Goal: Task Accomplishment & Management: Manage account settings

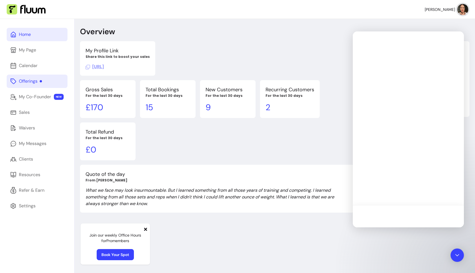
click at [34, 79] on div "Offerings" at bounding box center [30, 81] width 23 height 7
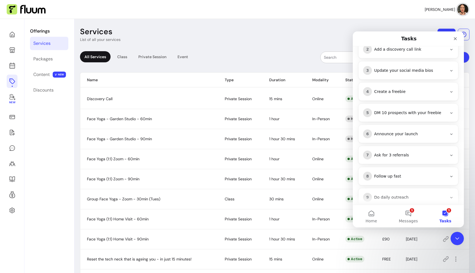
scroll to position [141, 0]
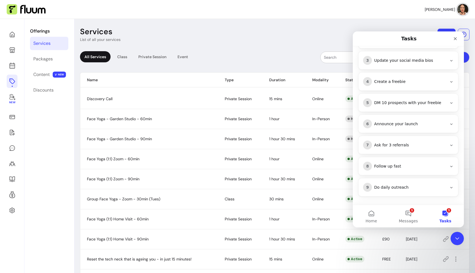
click at [241, 61] on icon "Intercom messenger" at bounding box center [452, 60] width 4 height 4
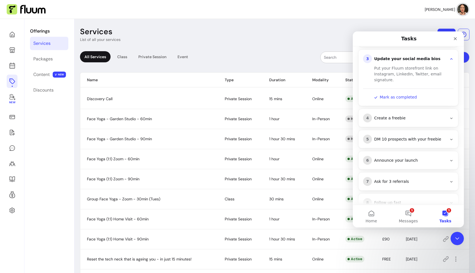
scroll to position [103, 0]
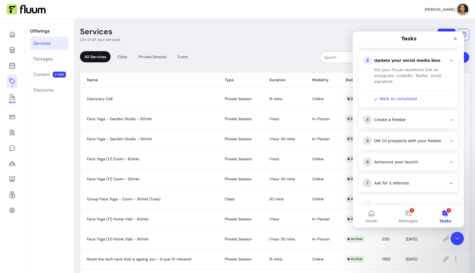
click at [241, 58] on icon "Intercom messenger" at bounding box center [452, 60] width 4 height 4
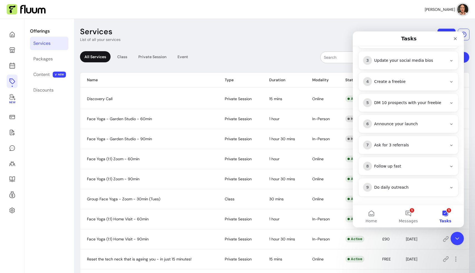
click at [241, 81] on icon "Intercom messenger" at bounding box center [452, 82] width 4 height 4
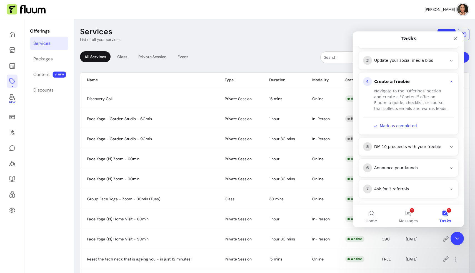
click at [241, 81] on icon "Intercom messenger" at bounding box center [452, 82] width 4 height 4
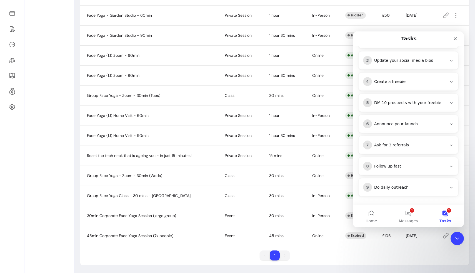
scroll to position [0, 0]
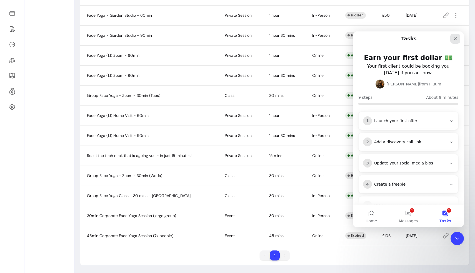
click at [241, 38] on icon "Close" at bounding box center [455, 38] width 3 height 3
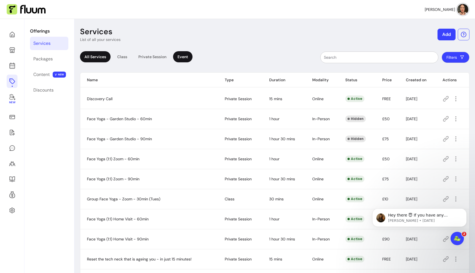
click at [184, 57] on div "Event" at bounding box center [182, 56] width 19 height 11
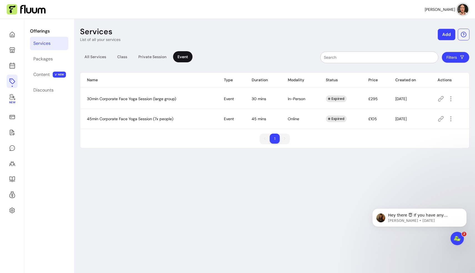
click at [241, 34] on button "Add" at bounding box center [447, 34] width 18 height 11
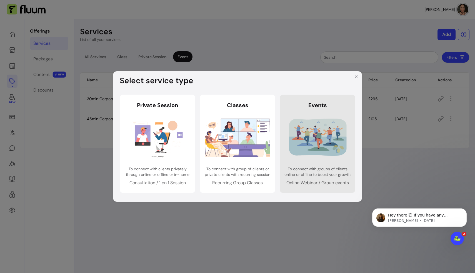
click at [241, 115] on link "Events Events To connect with groups of clients online or offline to boost your…" at bounding box center [318, 144] width 76 height 98
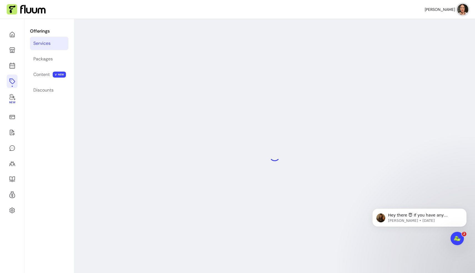
select select "***"
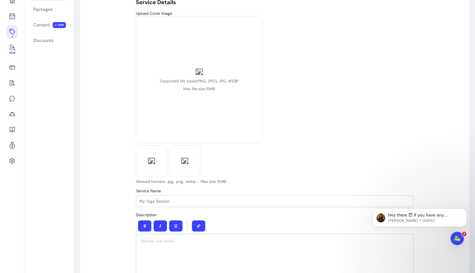
scroll to position [70, 0]
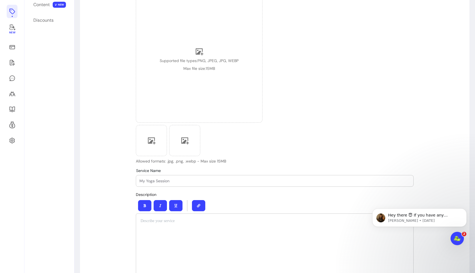
click at [160, 182] on input "Service Name" at bounding box center [275, 181] width 271 height 6
type input "Yoga Glow Up - OrangeYoga Studio"
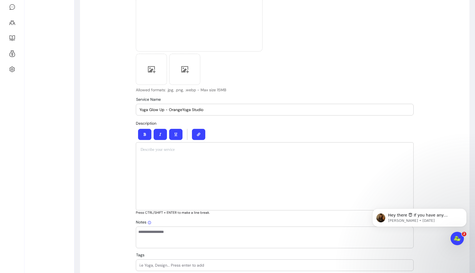
scroll to position [148, 0]
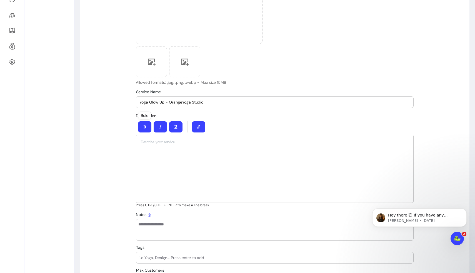
click at [152, 140] on p at bounding box center [275, 142] width 269 height 6
click at [226, 145] on div "**********" at bounding box center [275, 169] width 278 height 68
click at [222, 142] on p "**********" at bounding box center [275, 142] width 269 height 6
click at [236, 185] on div "**********" at bounding box center [275, 169] width 278 height 68
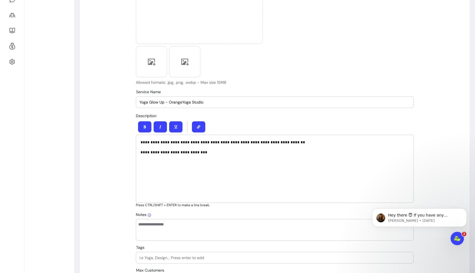
click at [140, 153] on div "**********" at bounding box center [275, 169] width 278 height 68
click at [238, 152] on p "**********" at bounding box center [275, 152] width 269 height 6
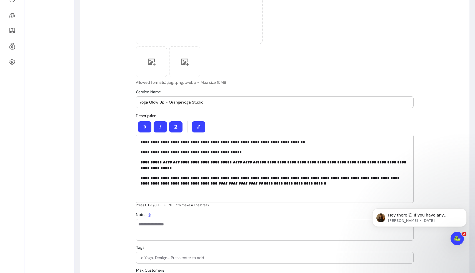
click at [222, 162] on strong "**********" at bounding box center [274, 164] width 267 height 9
click at [233, 163] on em "**********" at bounding box center [245, 162] width 24 height 4
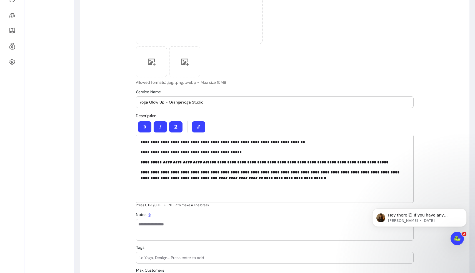
click at [206, 163] on strong "**********" at bounding box center [265, 162] width 248 height 4
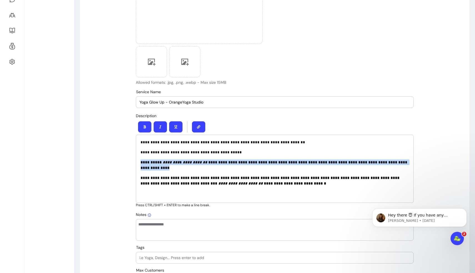
drag, startPoint x: 141, startPoint y: 162, endPoint x: 162, endPoint y: 168, distance: 21.6
click at [162, 168] on p "**********" at bounding box center [275, 164] width 269 height 11
click at [145, 127] on icon "button" at bounding box center [145, 126] width 3 height 3
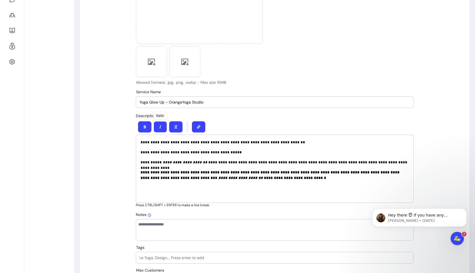
click at [160, 125] on icon "button" at bounding box center [160, 126] width 2 height 3
click at [165, 196] on div "**********" at bounding box center [275, 169] width 278 height 68
click at [241, 162] on p "**********" at bounding box center [275, 162] width 269 height 6
click at [155, 177] on strong "**********" at bounding box center [271, 174] width 260 height 9
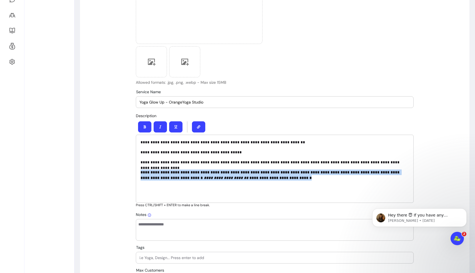
drag, startPoint x: 141, startPoint y: 172, endPoint x: 315, endPoint y: 181, distance: 174.3
click at [241, 181] on div "**********" at bounding box center [275, 169] width 278 height 68
click at [147, 125] on button "button" at bounding box center [144, 126] width 13 height 11
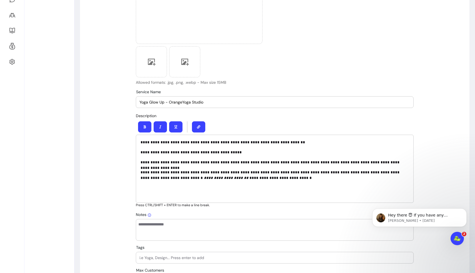
click at [160, 126] on icon "button" at bounding box center [160, 126] width 2 height 3
click at [173, 185] on div "**********" at bounding box center [275, 169] width 278 height 68
click at [141, 172] on p "**********" at bounding box center [275, 174] width 269 height 11
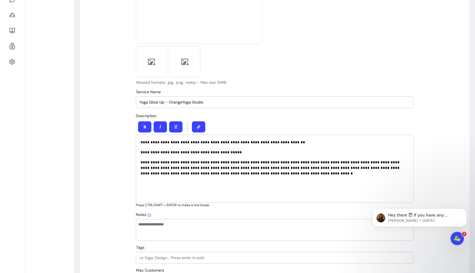
click at [141, 163] on p "**********" at bounding box center [275, 167] width 269 height 17
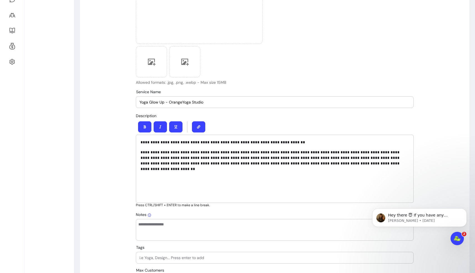
click at [141, 152] on p "**********" at bounding box center [275, 157] width 269 height 17
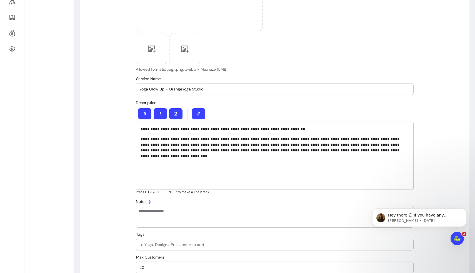
scroll to position [167, 0]
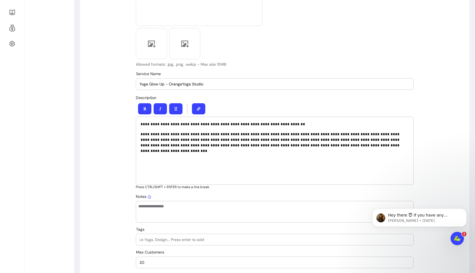
click at [241, 134] on p "**********" at bounding box center [275, 139] width 269 height 17
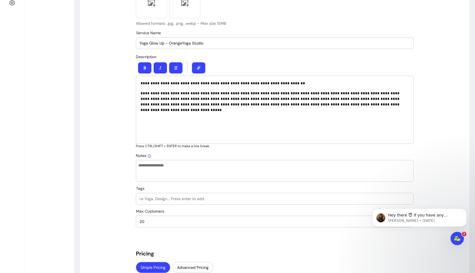
scroll to position [209, 0]
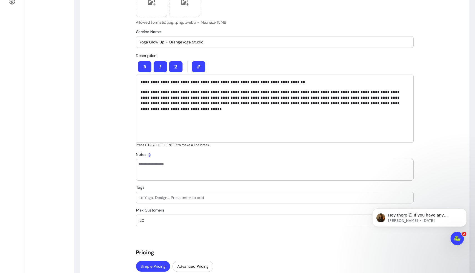
click at [241, 103] on p "**********" at bounding box center [275, 97] width 269 height 17
click at [150, 113] on p at bounding box center [275, 113] width 269 height 6
click at [146, 114] on p at bounding box center [275, 113] width 269 height 6
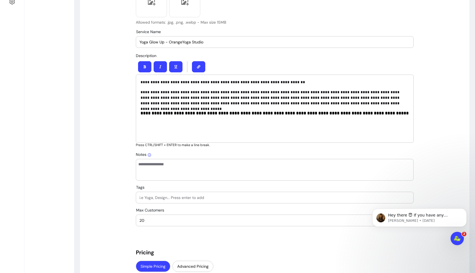
click at [151, 93] on p "**********" at bounding box center [275, 97] width 269 height 17
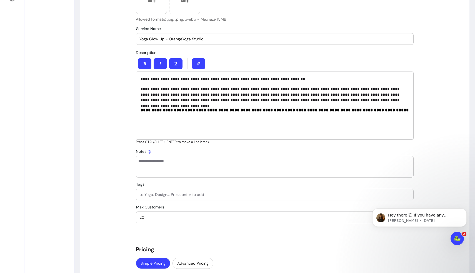
click at [235, 89] on p "**********" at bounding box center [275, 94] width 269 height 17
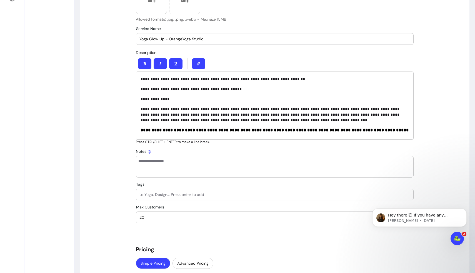
scroll to position [233, 0]
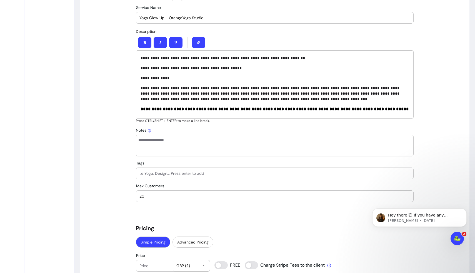
click at [241, 99] on p "**********" at bounding box center [275, 93] width 269 height 17
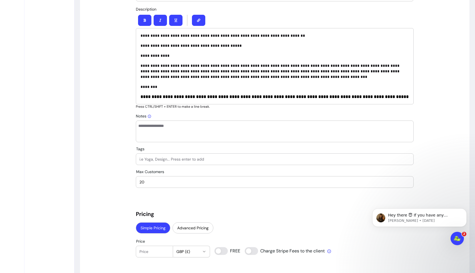
scroll to position [259, 0]
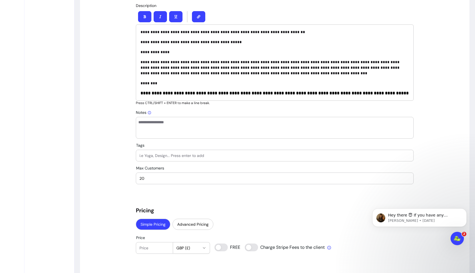
click at [141, 93] on strong "**********" at bounding box center [275, 93] width 268 height 4
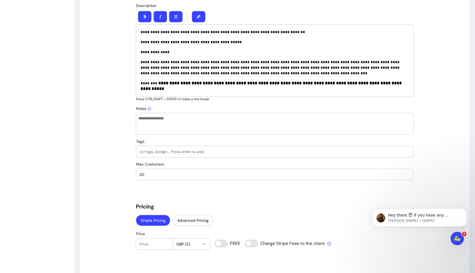
click at [141, 61] on p "**********" at bounding box center [275, 67] width 269 height 17
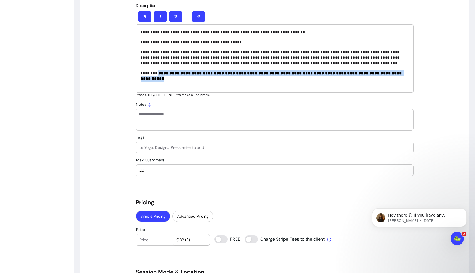
drag, startPoint x: 156, startPoint y: 73, endPoint x: 167, endPoint y: 81, distance: 14.1
click at [167, 81] on p "**********" at bounding box center [275, 76] width 269 height 12
click at [146, 18] on icon "button" at bounding box center [145, 16] width 3 height 3
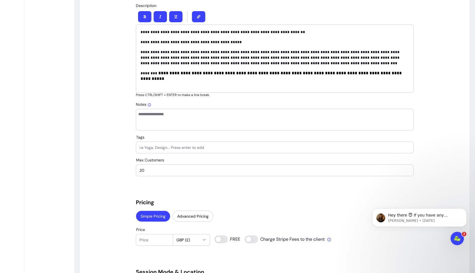
click at [156, 84] on div "**********" at bounding box center [275, 58] width 278 height 68
click at [241, 63] on p "**********" at bounding box center [275, 57] width 269 height 17
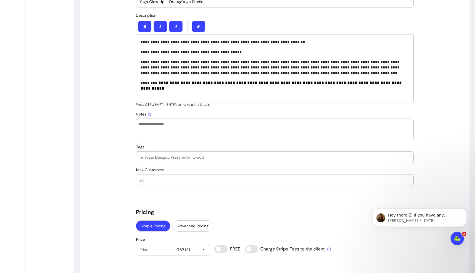
scroll to position [248, 0]
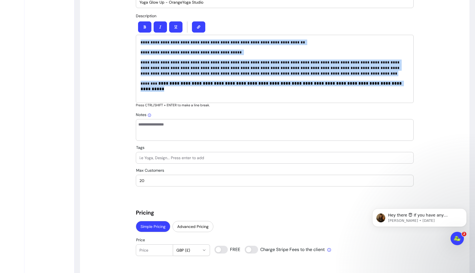
drag, startPoint x: 141, startPoint y: 41, endPoint x: 378, endPoint y: 82, distance: 240.7
click at [241, 82] on div "**********" at bounding box center [275, 69] width 278 height 68
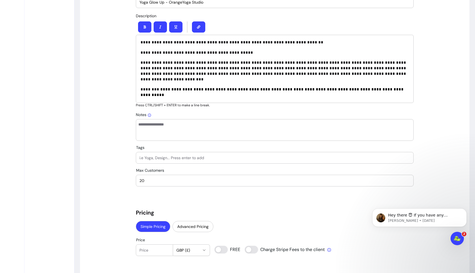
click at [177, 43] on span "**********" at bounding box center [232, 42] width 183 height 4
click at [241, 41] on p "**********" at bounding box center [275, 42] width 269 height 6
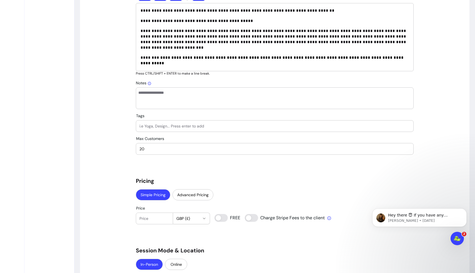
scroll to position [281, 0]
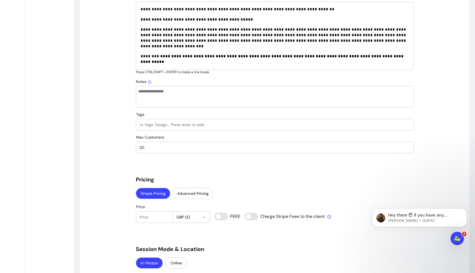
click at [184, 124] on input "Tags" at bounding box center [275, 125] width 271 height 6
type input "face yoga"
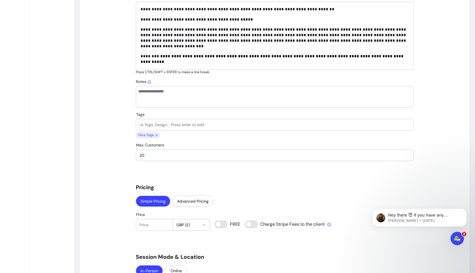
click at [169, 124] on input "Tags" at bounding box center [275, 125] width 271 height 6
type input "face massage"
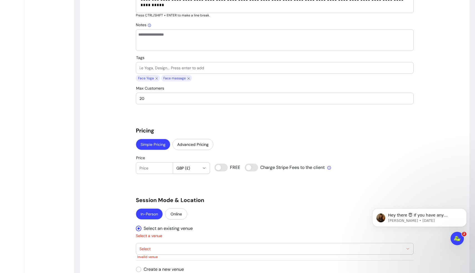
scroll to position [325, 0]
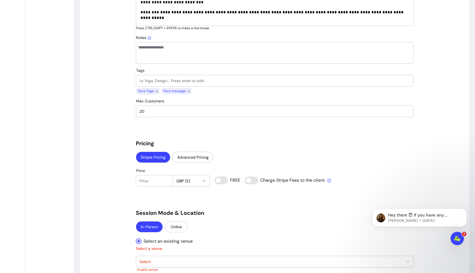
click at [172, 79] on input "Tags" at bounding box center [275, 81] width 271 height 6
type input "self care"
click at [163, 83] on input "Tags" at bounding box center [275, 81] width 271 height 6
type input "yoga"
click at [142, 80] on input "Tags" at bounding box center [275, 81] width 271 height 6
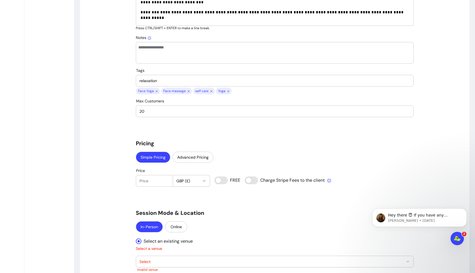
type input "relaxation"
click at [143, 77] on div at bounding box center [275, 80] width 271 height 11
type input "autumn"
click at [146, 80] on input "Tags" at bounding box center [275, 81] width 271 height 6
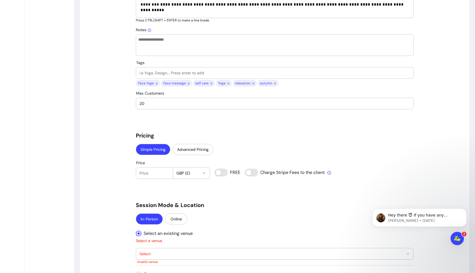
click at [151, 103] on input "20" at bounding box center [275, 104] width 271 height 6
type input "2"
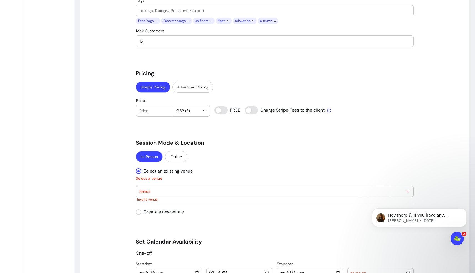
scroll to position [399, 0]
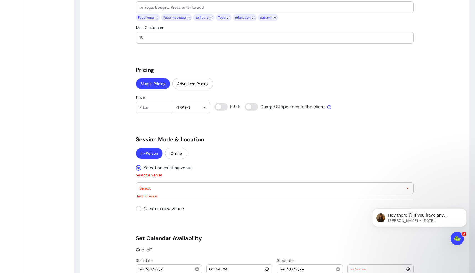
type input "15"
click at [145, 106] on input "Price" at bounding box center [155, 108] width 30 height 6
type input "25"
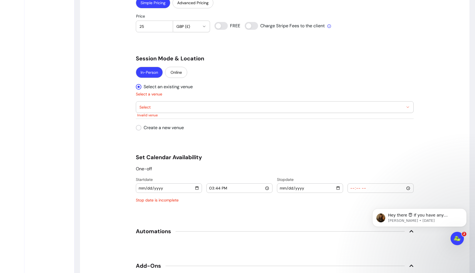
scroll to position [481, 0]
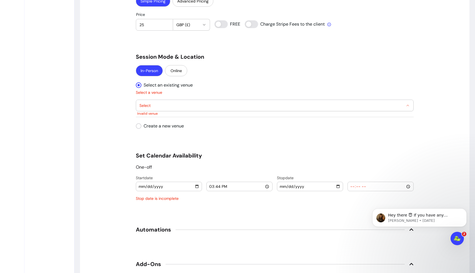
click at [178, 102] on button "Select" at bounding box center [274, 105] width 277 height 11
click at [208, 80] on div "**********" at bounding box center [275, 20] width 278 height 906
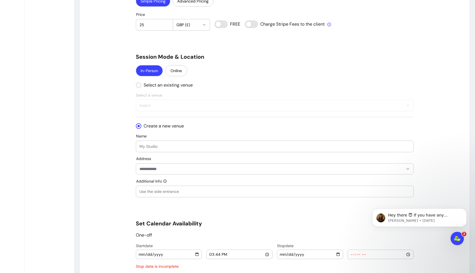
click at [151, 145] on input "Name" at bounding box center [275, 146] width 271 height 6
type input "OrangeYoga Studio"
click at [156, 173] on div "" at bounding box center [275, 168] width 271 height 11
click at [146, 167] on input "Address" at bounding box center [272, 169] width 264 height 6
paste input "**********"
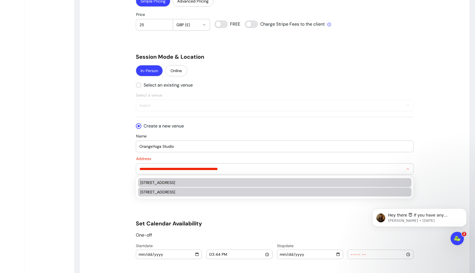
click at [165, 191] on div "[STREET_ADDRESS]" at bounding box center [272, 192] width 264 height 6
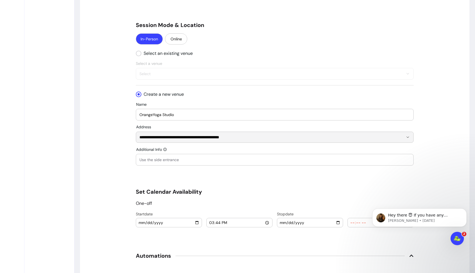
scroll to position [514, 0]
type input "**********"
click at [126, 160] on div "**********" at bounding box center [275, 15] width 390 height 977
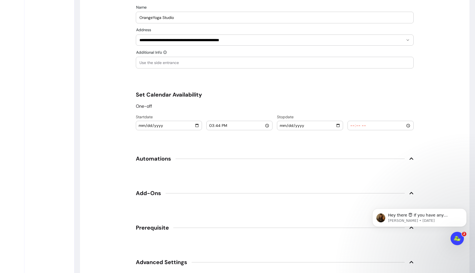
scroll to position [644, 0]
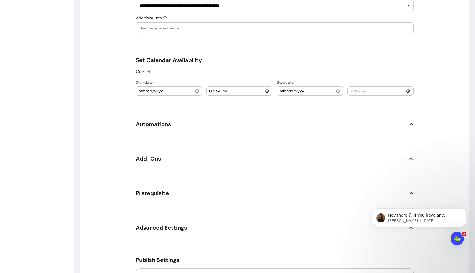
click at [198, 90] on input "[DATE]" at bounding box center [168, 91] width 61 height 6
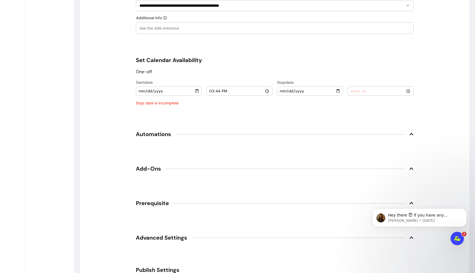
type input "[DATE]"
click at [241, 90] on input "15:44" at bounding box center [239, 91] width 61 height 6
type input "14:30"
click at [241, 91] on input "date" at bounding box center [310, 91] width 61 height 6
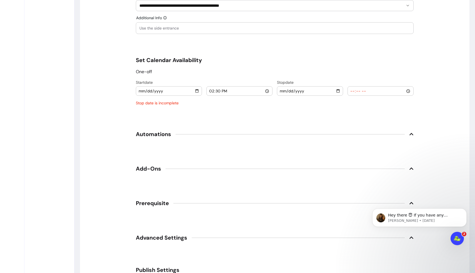
type input "[DATE]"
click at [241, 89] on input "time" at bounding box center [380, 91] width 61 height 6
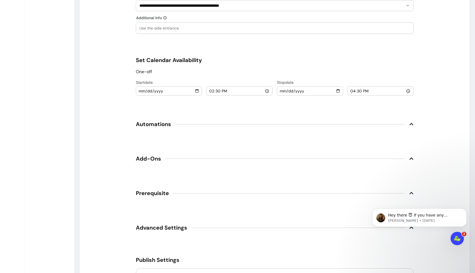
type input "16:30"
click at [241, 124] on icon at bounding box center [412, 124] width 4 height 2
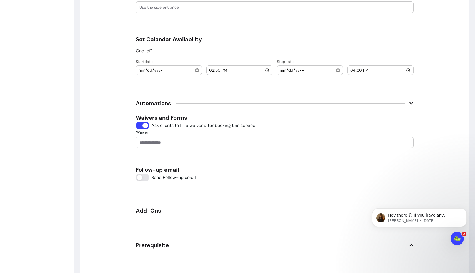
scroll to position [671, 0]
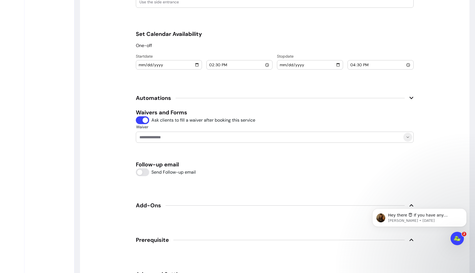
click at [241, 137] on icon "Show suggestions" at bounding box center [408, 137] width 4 height 4
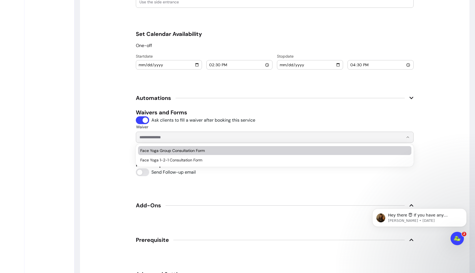
click at [184, 150] on span "Face Yoga Group Consultation Form" at bounding box center [272, 151] width 264 height 6
type input "**********"
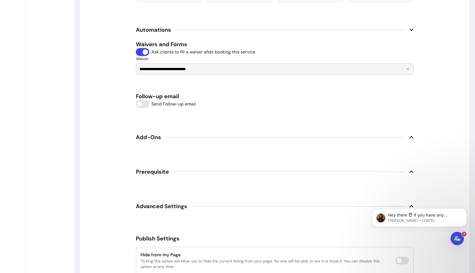
scroll to position [739, 0]
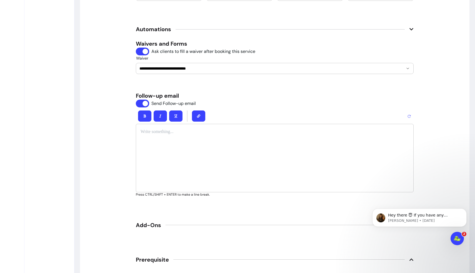
click at [152, 131] on p at bounding box center [275, 131] width 269 height 7
click at [147, 102] on div "Bold" at bounding box center [144, 105] width 13 height 8
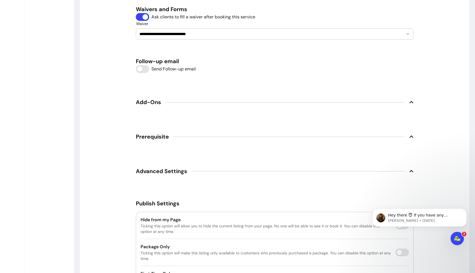
scroll to position [775, 0]
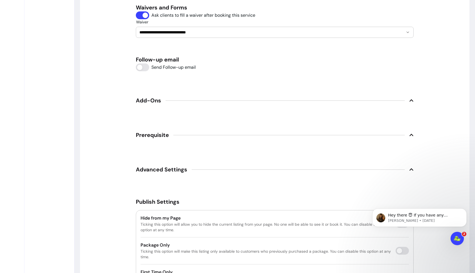
click at [241, 100] on icon at bounding box center [412, 100] width 4 height 2
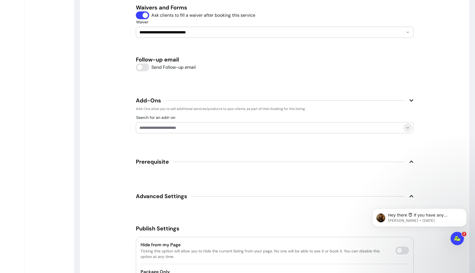
click at [241, 126] on icon "Show suggestions" at bounding box center [408, 127] width 4 height 4
click at [241, 99] on icon at bounding box center [412, 100] width 4 height 4
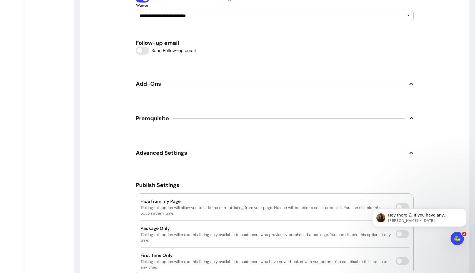
scroll to position [795, 0]
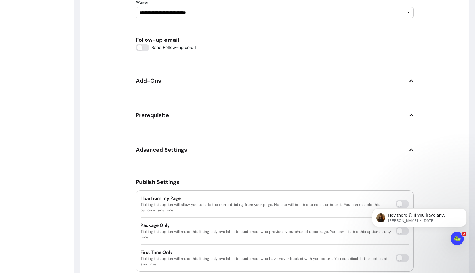
click at [241, 116] on icon at bounding box center [412, 115] width 4 height 4
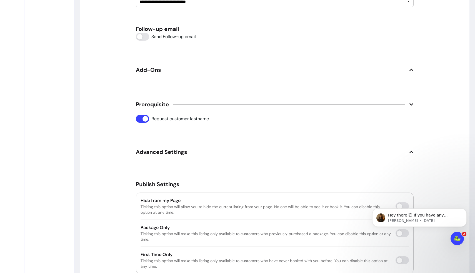
scroll to position [808, 0]
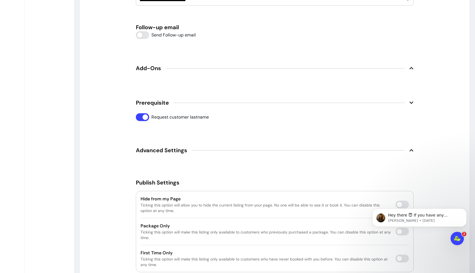
click at [241, 69] on icon at bounding box center [412, 68] width 4 height 4
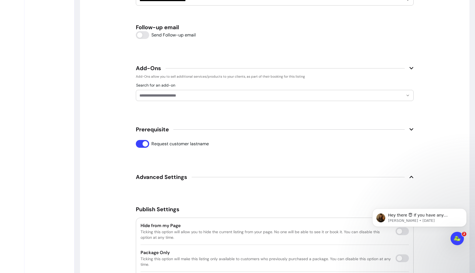
click at [241, 67] on icon at bounding box center [412, 68] width 4 height 4
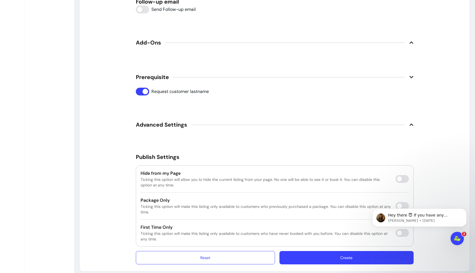
scroll to position [839, 0]
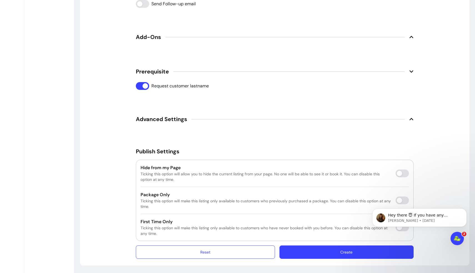
click at [241, 118] on icon at bounding box center [412, 119] width 4 height 2
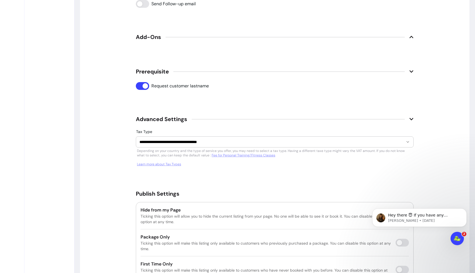
click at [241, 118] on icon at bounding box center [412, 119] width 4 height 2
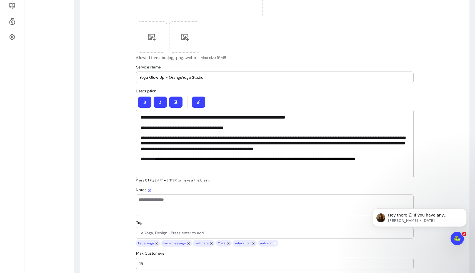
scroll to position [0, 0]
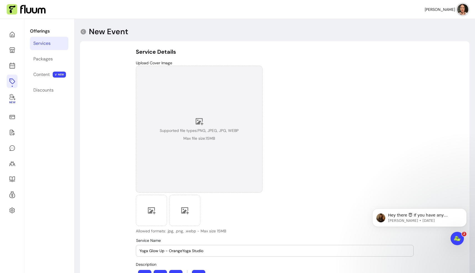
click at [186, 121] on div "Supported file types: PNG, JPEG, JPG, WEBP Max file size: 15 MB" at bounding box center [199, 129] width 79 height 24
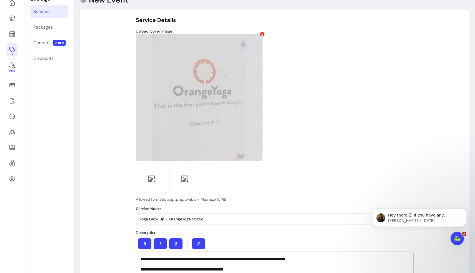
scroll to position [33, 0]
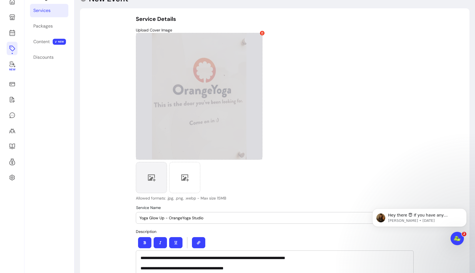
click at [154, 180] on icon at bounding box center [151, 177] width 8 height 8
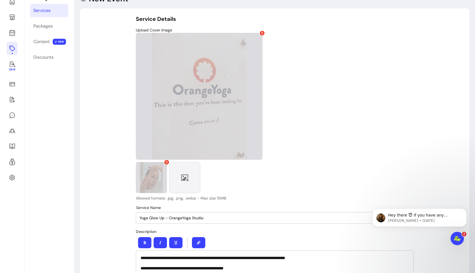
click at [187, 178] on icon at bounding box center [185, 177] width 8 height 8
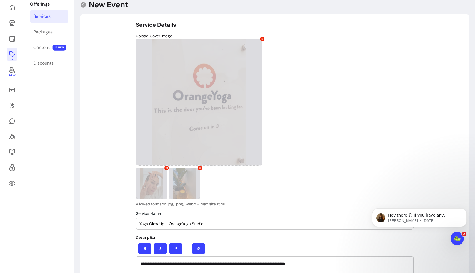
click at [241, 38] on icon at bounding box center [262, 39] width 3 height 3
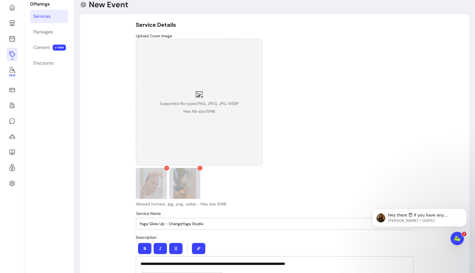
click at [204, 96] on div "Supported file types: PNG, JPEG, JPG, WEBP Max file size: 15 MB" at bounding box center [199, 102] width 79 height 24
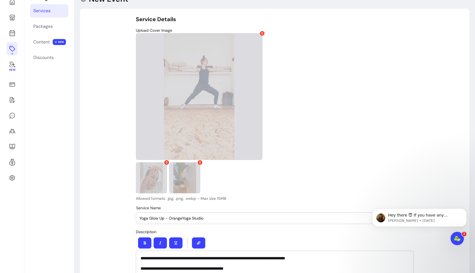
scroll to position [33, 0]
click at [241, 32] on icon at bounding box center [262, 33] width 3 height 3
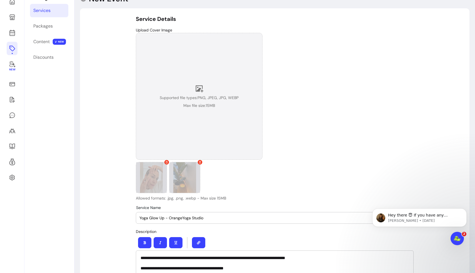
click at [166, 161] on icon at bounding box center [166, 162] width 3 height 3
click at [200, 161] on icon at bounding box center [200, 162] width 3 height 3
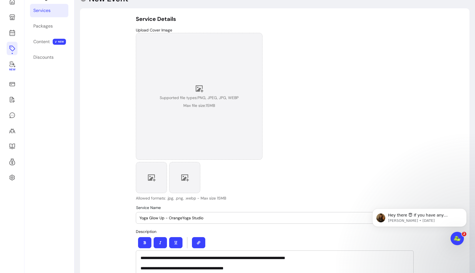
click at [199, 98] on span "Supported file types: PNG, JPEG, JPG, WEBP" at bounding box center [199, 98] width 79 height 6
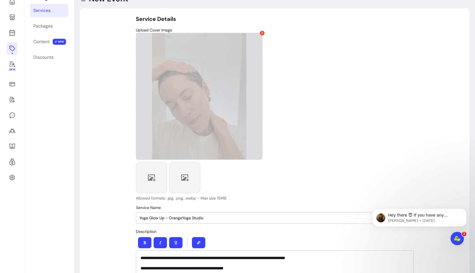
click at [149, 178] on icon at bounding box center [151, 177] width 8 height 8
click at [186, 181] on icon at bounding box center [185, 177] width 8 height 8
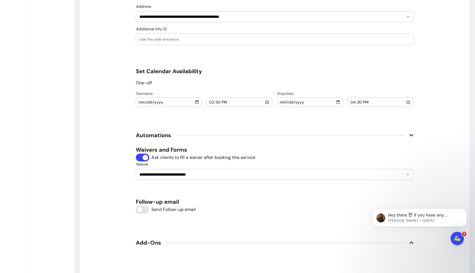
scroll to position [839, 0]
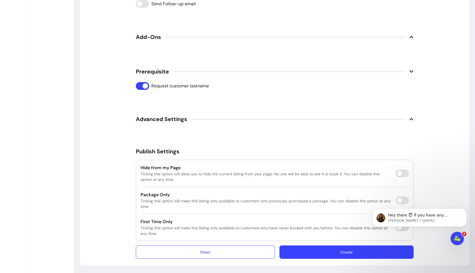
click at [241, 249] on button "Create" at bounding box center [347, 251] width 134 height 13
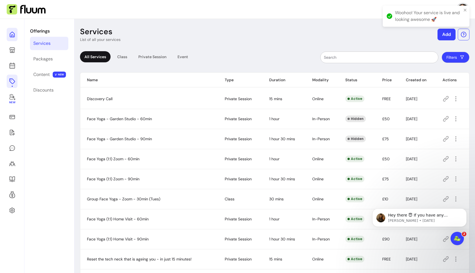
click at [12, 34] on icon at bounding box center [56, 26] width 94 height 79
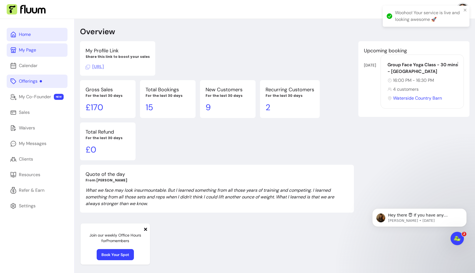
click at [26, 53] on div "My Page" at bounding box center [27, 50] width 17 height 7
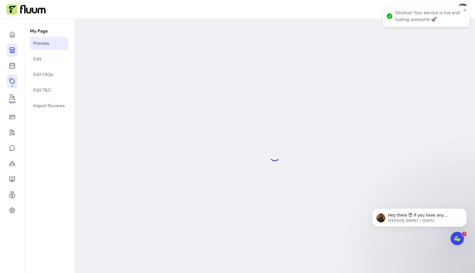
click at [46, 41] on div "Preview" at bounding box center [41, 43] width 16 height 7
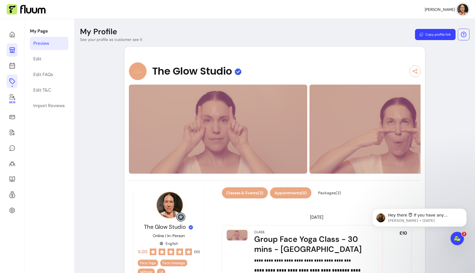
click at [241, 191] on button "Appointments ( 6 )" at bounding box center [290, 192] width 41 height 11
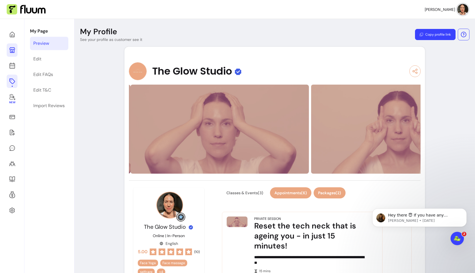
click at [241, 193] on button "Packages ( 2 )" at bounding box center [330, 192] width 32 height 11
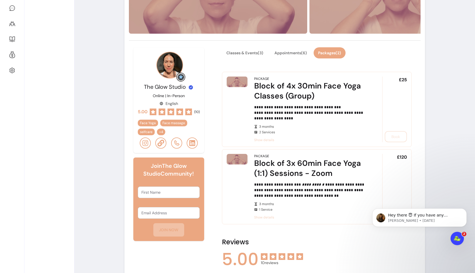
scroll to position [140, 0]
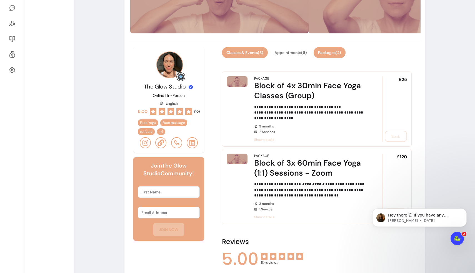
click at [241, 52] on button "Classes & Events ( 3 )" at bounding box center [245, 52] width 46 height 11
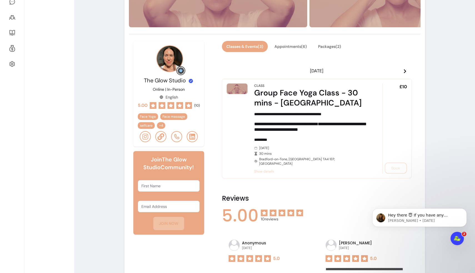
scroll to position [147, 0]
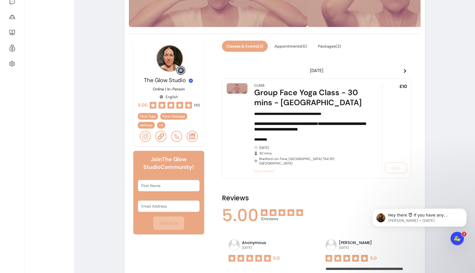
click at [241, 69] on icon at bounding box center [405, 71] width 4 height 4
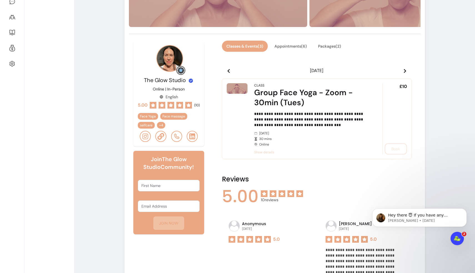
click at [241, 69] on icon at bounding box center [405, 71] width 4 height 4
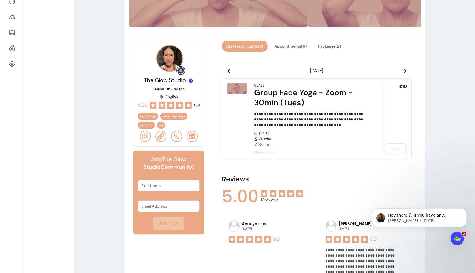
click at [241, 69] on icon at bounding box center [405, 71] width 4 height 4
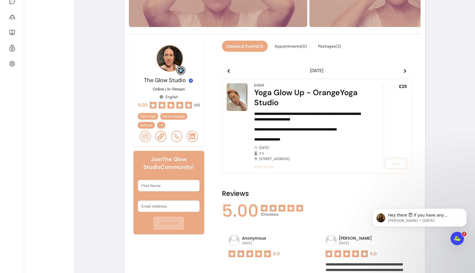
click at [228, 70] on icon at bounding box center [229, 71] width 4 height 4
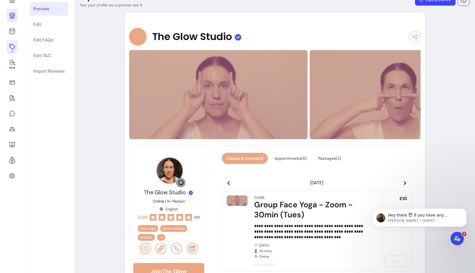
scroll to position [0, 0]
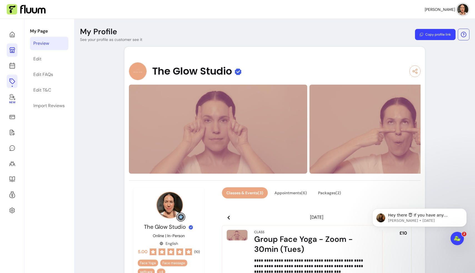
click at [13, 81] on icon at bounding box center [12, 81] width 7 height 7
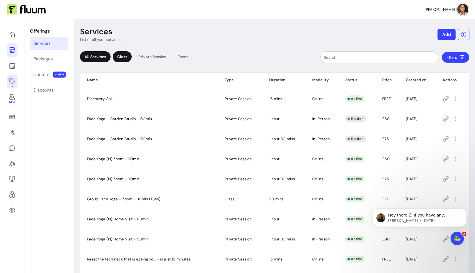
click at [123, 53] on div "Class" at bounding box center [122, 56] width 19 height 11
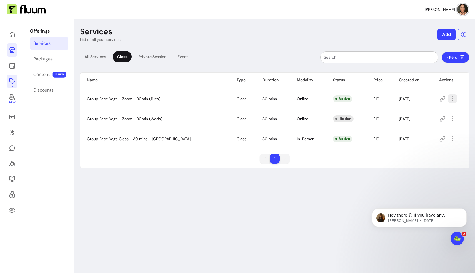
click at [241, 97] on icon "button" at bounding box center [453, 98] width 7 height 7
click at [241, 135] on span "Hide" at bounding box center [433, 136] width 41 height 6
click at [10, 34] on icon at bounding box center [56, 26] width 94 height 79
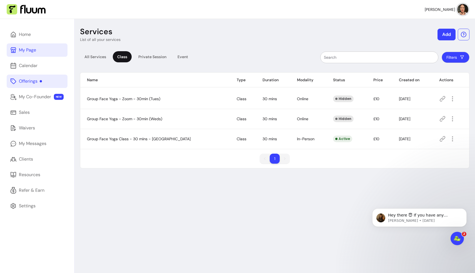
click at [23, 49] on div "My Page" at bounding box center [27, 50] width 17 height 7
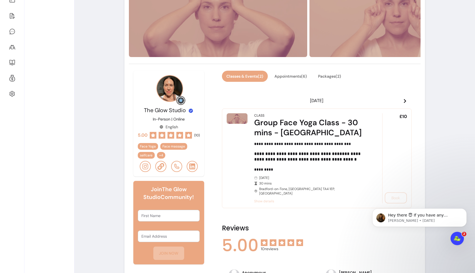
scroll to position [117, 0]
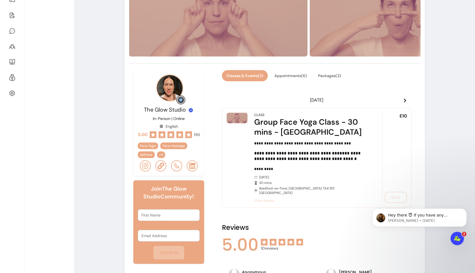
click at [241, 99] on icon at bounding box center [405, 100] width 4 height 4
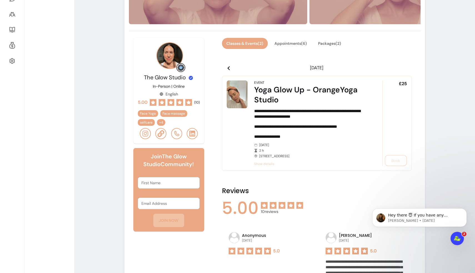
scroll to position [146, 0]
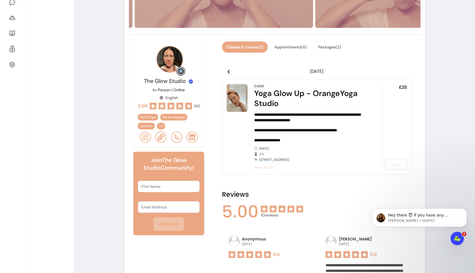
click at [229, 70] on icon at bounding box center [229, 72] width 4 height 4
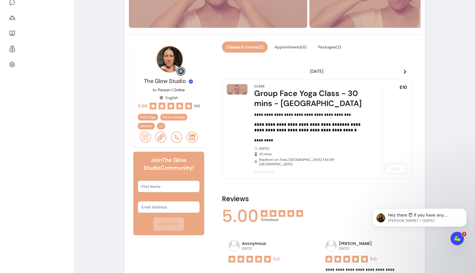
click at [229, 70] on icon at bounding box center [229, 72] width 4 height 4
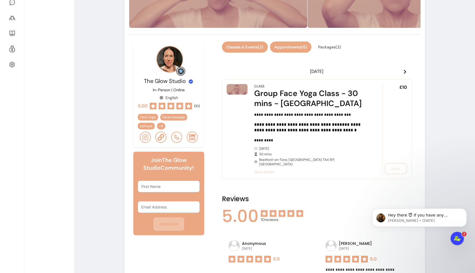
click at [241, 47] on button "Appointments ( 6 )" at bounding box center [290, 46] width 41 height 11
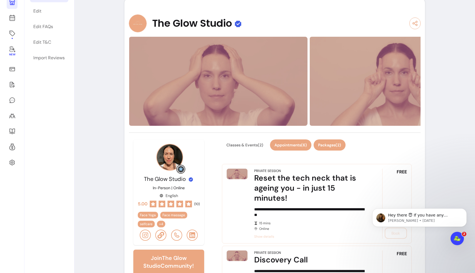
scroll to position [43, 0]
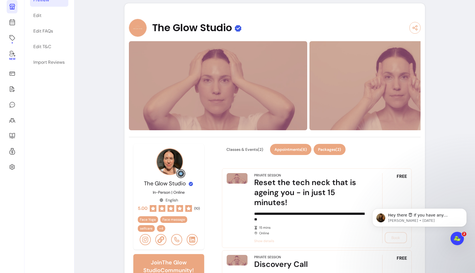
click at [241, 153] on button "Packages ( 2 )" at bounding box center [330, 149] width 32 height 11
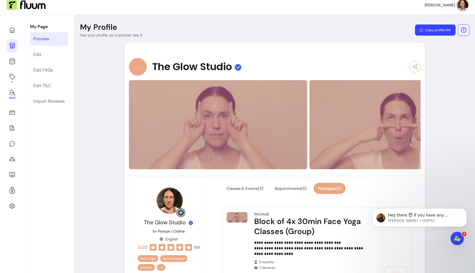
scroll to position [0, 0]
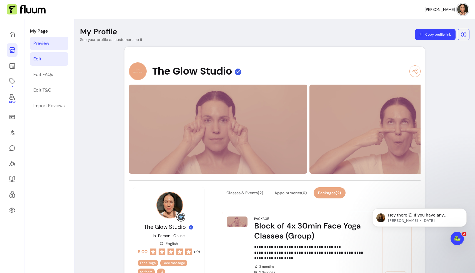
click at [43, 59] on link "Edit" at bounding box center [49, 58] width 38 height 13
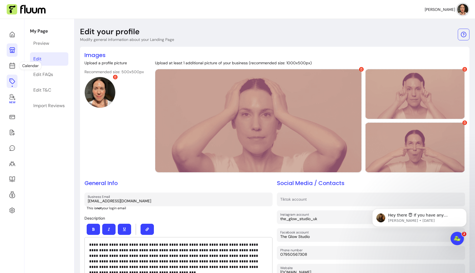
click at [13, 80] on icon at bounding box center [12, 81] width 6 height 6
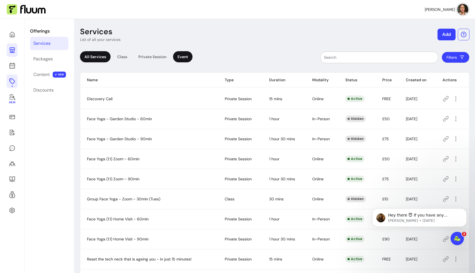
click at [190, 54] on div "Event" at bounding box center [182, 56] width 19 height 11
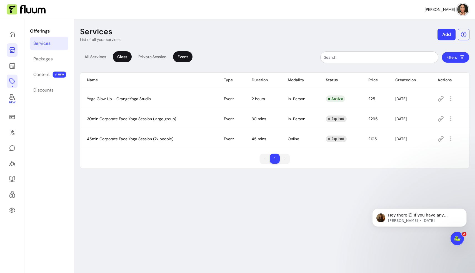
click at [117, 57] on div "Class" at bounding box center [122, 56] width 19 height 11
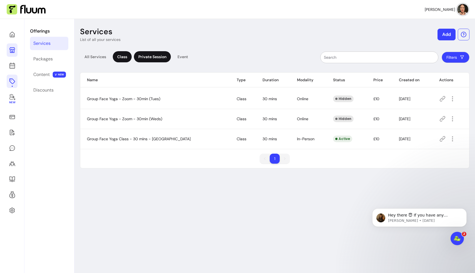
click at [148, 55] on div "Private Session" at bounding box center [152, 56] width 37 height 11
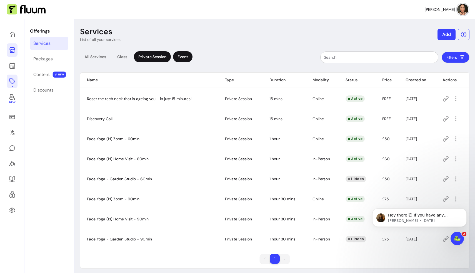
click at [186, 56] on div "Event" at bounding box center [182, 56] width 19 height 11
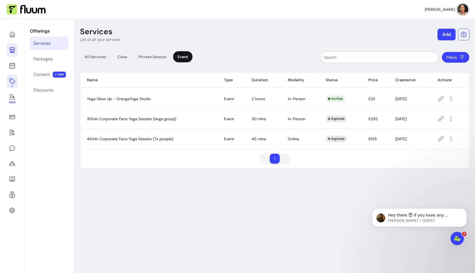
click at [165, 139] on span "45min Corporate Face Yoga Session (7x people)" at bounding box center [130, 138] width 86 height 5
click at [180, 142] on td "45min Corporate Face Yoga Session (7x people)" at bounding box center [148, 139] width 137 height 20
click at [241, 138] on icon "button" at bounding box center [451, 139] width 6 height 6
click at [241, 163] on div "1 1" at bounding box center [274, 160] width 389 height 14
click at [241, 98] on icon at bounding box center [441, 99] width 6 height 6
